Goal: Check status

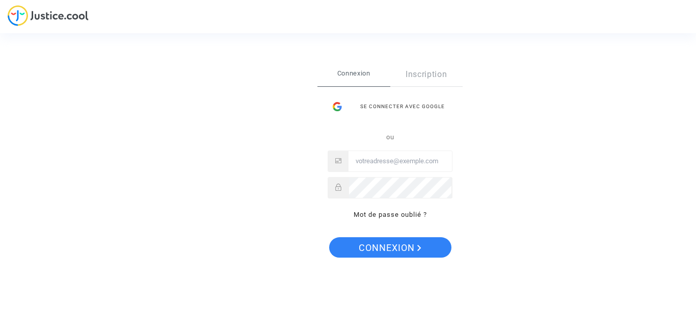
type input "[EMAIL_ADDRESS][DOMAIN_NAME]"
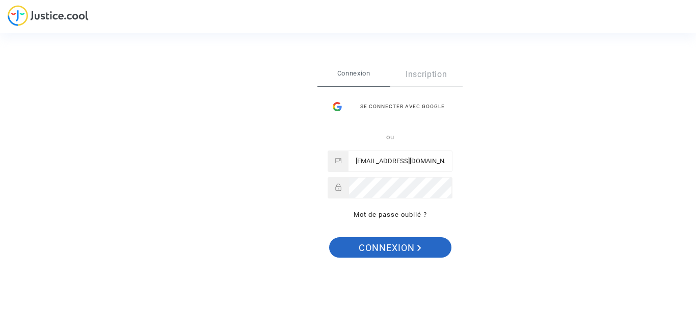
click at [395, 241] on span "Connexion" at bounding box center [390, 247] width 63 height 21
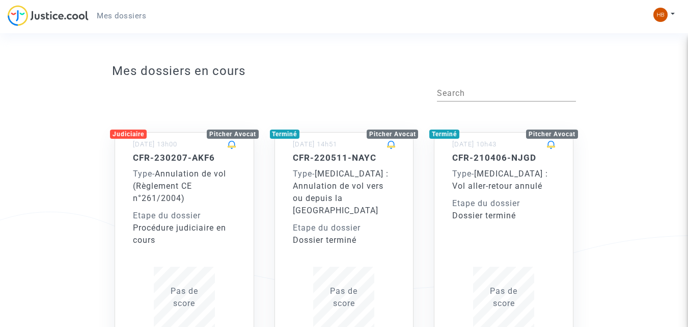
scroll to position [51, 0]
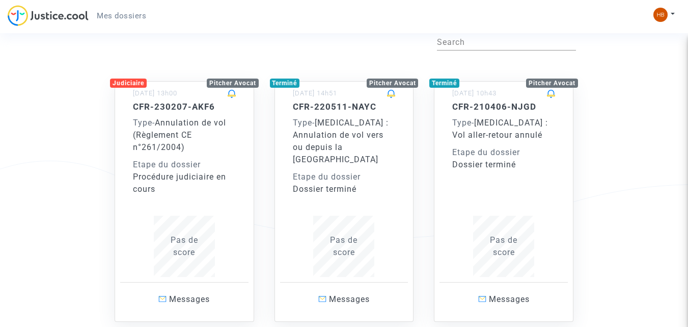
click at [197, 156] on div "CFR-230207-AKF6 Type - Annulation de vol (Règlement CE n°261/2004) Etape du dos…" at bounding box center [184, 148] width 103 height 94
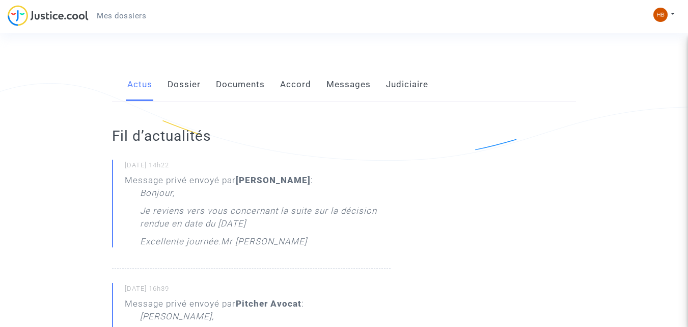
scroll to position [153, 0]
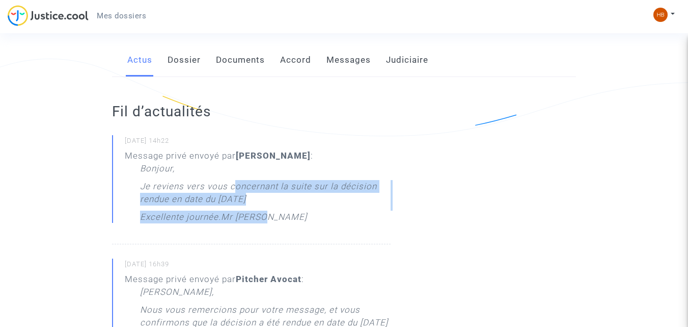
drag, startPoint x: 235, startPoint y: 188, endPoint x: 321, endPoint y: 217, distance: 89.8
click at [321, 217] on div "Bonjour, Je reviens vers vous concernant la suite sur la décision rendue en dat…" at bounding box center [265, 195] width 251 height 66
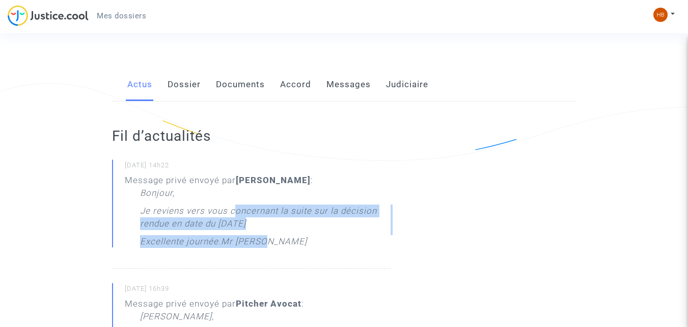
scroll to position [102, 0]
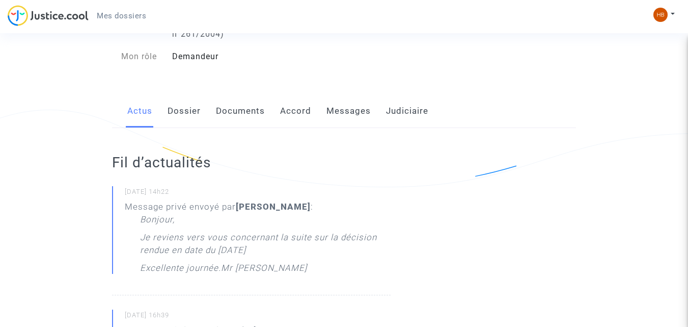
click at [166, 201] on div "Message privé envoyé par [PERSON_NAME] : Bonjour, Je reviens vers vous concerna…" at bounding box center [258, 239] width 266 height 79
drag, startPoint x: 124, startPoint y: 191, endPoint x: 168, endPoint y: 195, distance: 44.0
click at [168, 195] on small "[DATE] 14h22" at bounding box center [258, 193] width 266 height 13
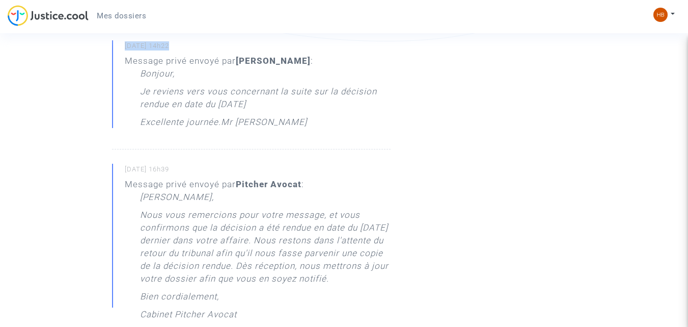
scroll to position [255, 0]
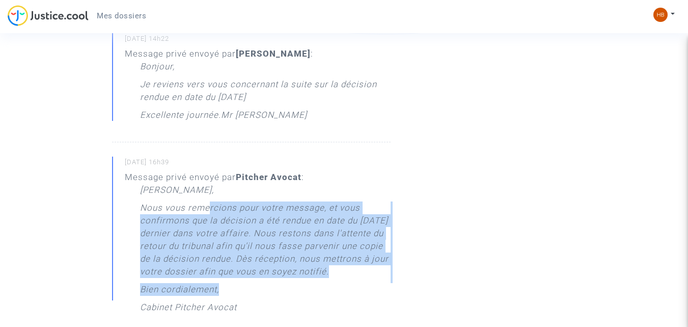
drag, startPoint x: 218, startPoint y: 210, endPoint x: 332, endPoint y: 286, distance: 137.1
click at [332, 286] on div "[PERSON_NAME] Monsieur, Nous vous remercions pour votre message, et vous confir…" at bounding box center [265, 250] width 251 height 135
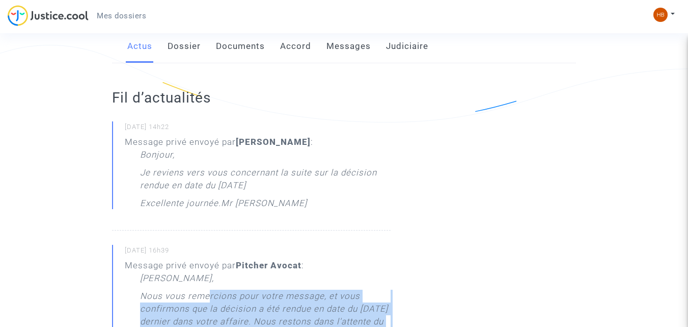
scroll to position [153, 0]
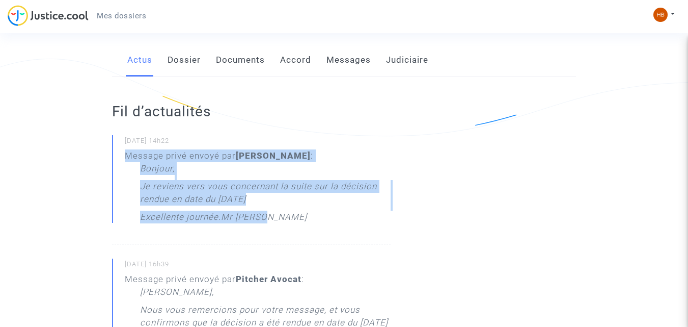
drag, startPoint x: 275, startPoint y: 217, endPoint x: 126, endPoint y: 149, distance: 164.0
click at [126, 150] on div "Message privé envoyé par [PERSON_NAME] : Bonjour, Je reviens vers vous concerna…" at bounding box center [258, 188] width 266 height 79
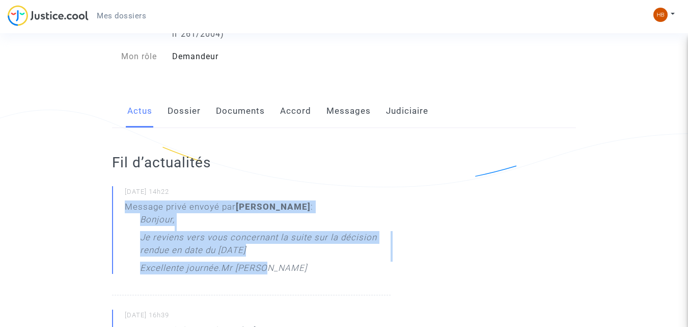
scroll to position [13, 0]
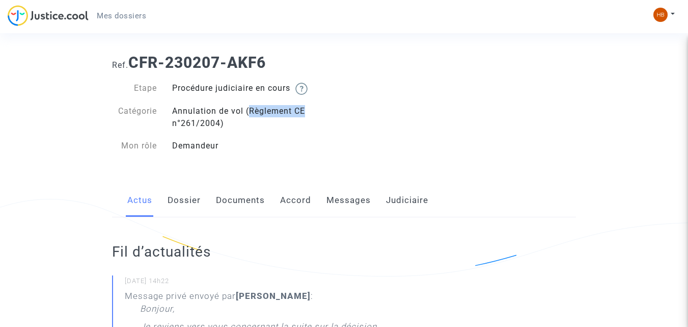
drag, startPoint x: 247, startPoint y: 111, endPoint x: 300, endPoint y: 117, distance: 52.8
click at [300, 117] on div "Annulation de vol (Règlement CE n°261/2004)" at bounding box center [255, 117] width 180 height 24
click at [292, 130] on div "Etape Procédure judiciaire en cours Catégorie Annulation de vol (Règlement CE n…" at bounding box center [224, 122] width 225 height 80
drag, startPoint x: 297, startPoint y: 110, endPoint x: 286, endPoint y: 123, distance: 16.7
click at [286, 123] on div "Annulation de vol (Règlement CE n°261/2004)" at bounding box center [255, 117] width 180 height 24
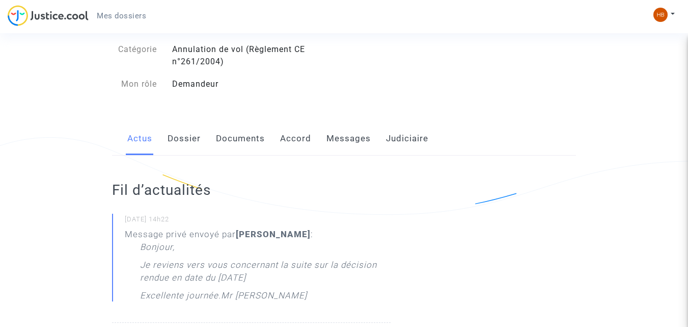
scroll to position [64, 0]
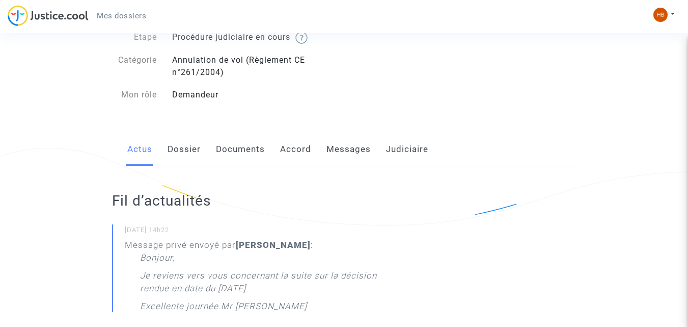
click at [401, 147] on link "Judiciaire" at bounding box center [407, 150] width 42 height 34
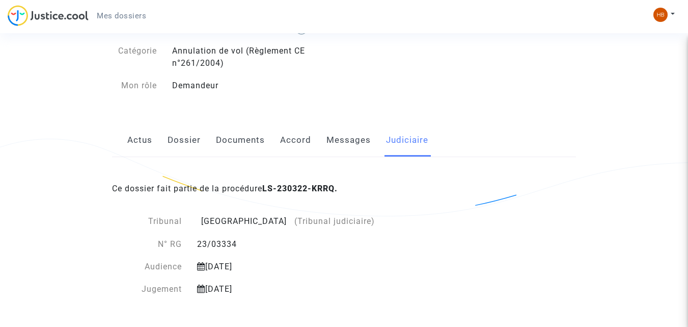
scroll to position [51, 0]
